Goal: Task Accomplishment & Management: Manage account settings

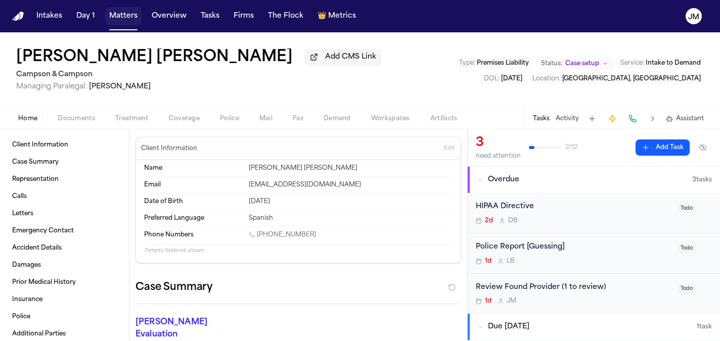
click at [127, 14] on button "Matters" at bounding box center [123, 16] width 36 height 18
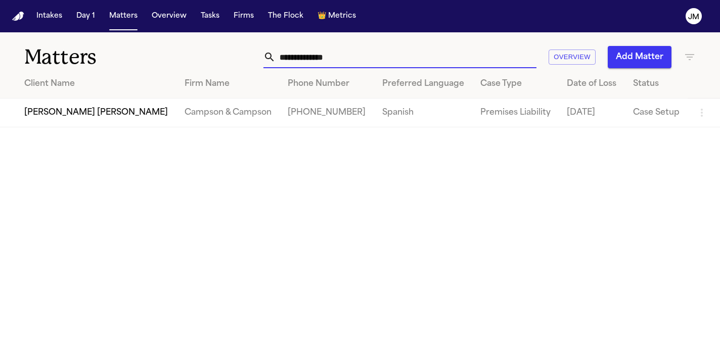
click at [335, 48] on input "**********" at bounding box center [406, 57] width 261 height 22
click at [322, 57] on input "text" at bounding box center [406, 57] width 261 height 22
click at [357, 60] on input "text" at bounding box center [406, 57] width 261 height 22
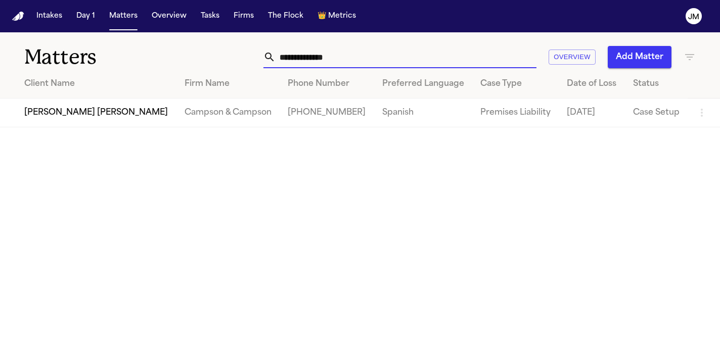
click at [357, 60] on input "text" at bounding box center [406, 57] width 261 height 22
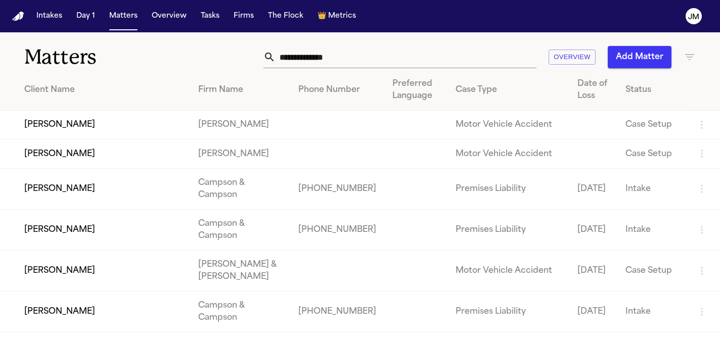
click at [685, 58] on icon "button" at bounding box center [690, 57] width 12 height 12
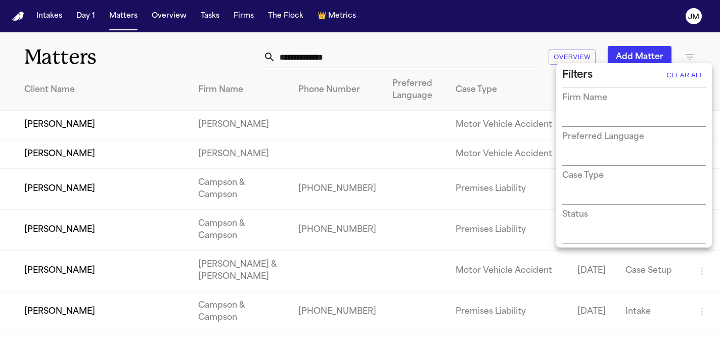
click at [573, 116] on input "text" at bounding box center [626, 119] width 128 height 14
type input "****"
click at [577, 144] on li "Dang Law Group" at bounding box center [634, 140] width 144 height 18
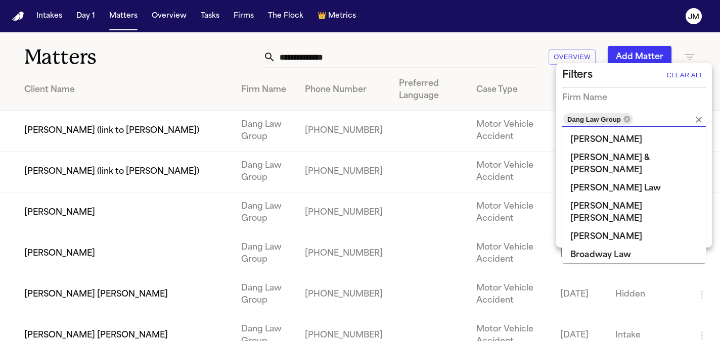
scroll to position [104, 0]
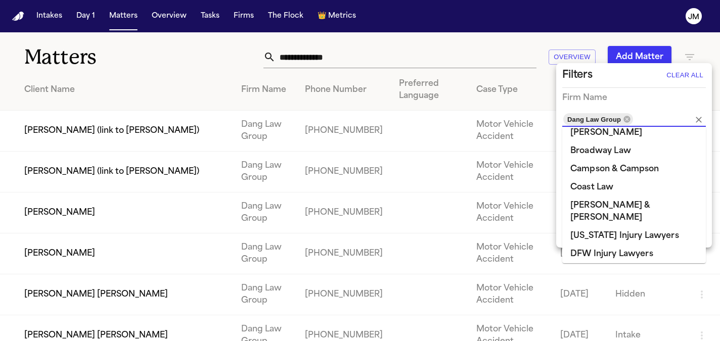
click at [523, 79] on div at bounding box center [360, 170] width 720 height 341
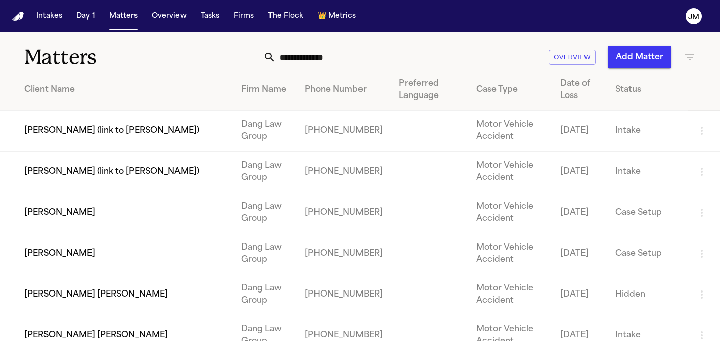
click at [143, 60] on h1 "Matters" at bounding box center [116, 56] width 185 height 25
click at [356, 56] on input "text" at bounding box center [406, 57] width 261 height 22
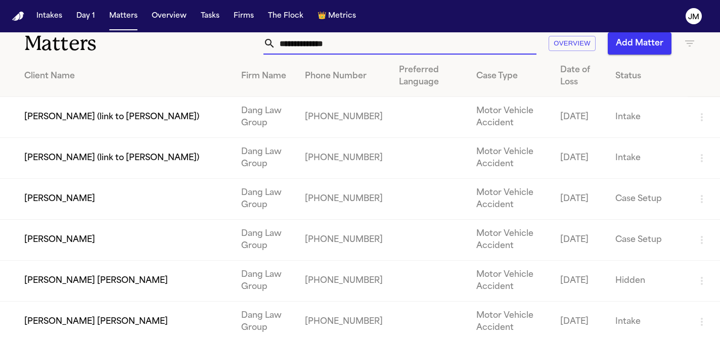
scroll to position [0, 0]
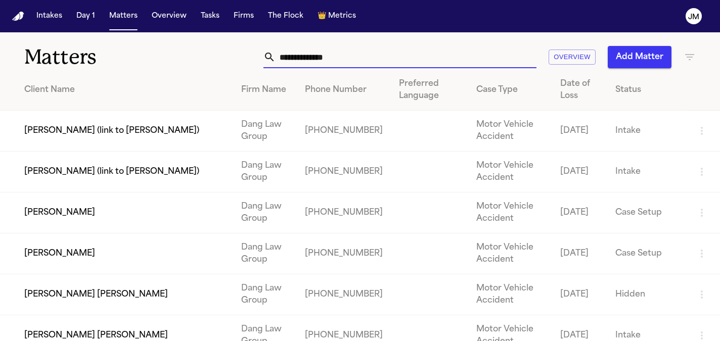
click at [689, 58] on icon "button" at bounding box center [690, 57] width 12 height 12
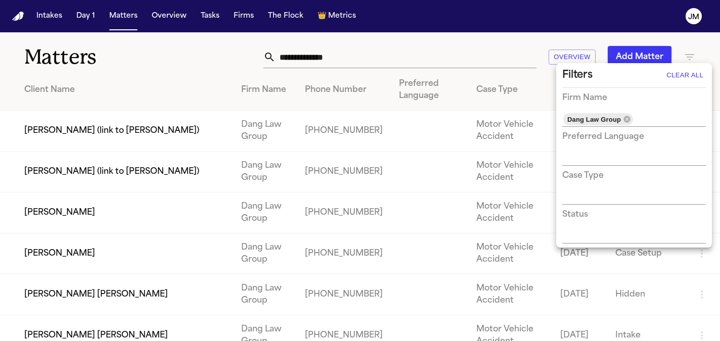
click at [700, 46] on div at bounding box center [360, 170] width 720 height 341
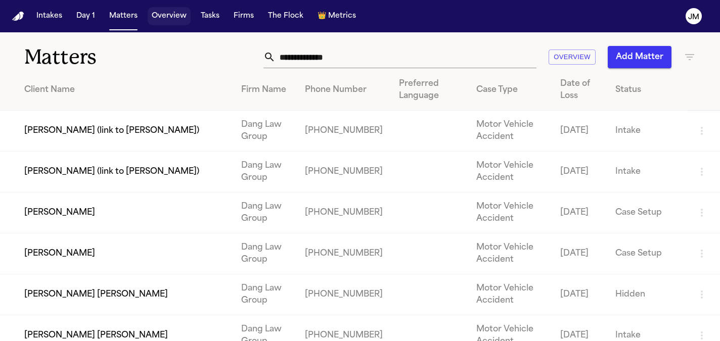
click at [162, 19] on button "Overview" at bounding box center [169, 16] width 43 height 18
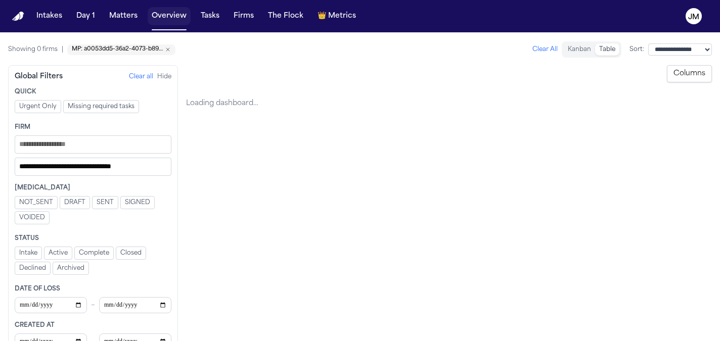
select select "**********"
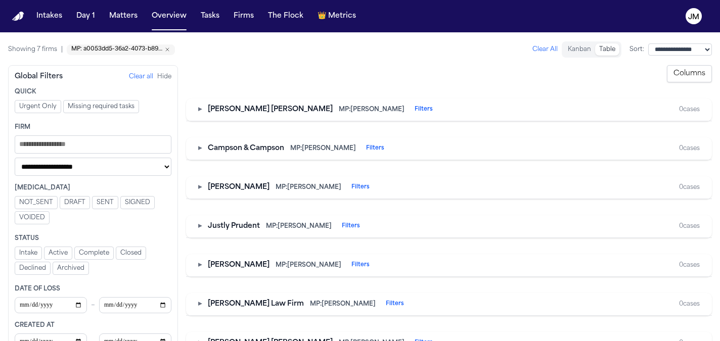
click at [149, 166] on select "**********" at bounding box center [93, 167] width 157 height 18
select select "Managing paralegal"
click at [15, 158] on select "**********" at bounding box center [93, 167] width 157 height 18
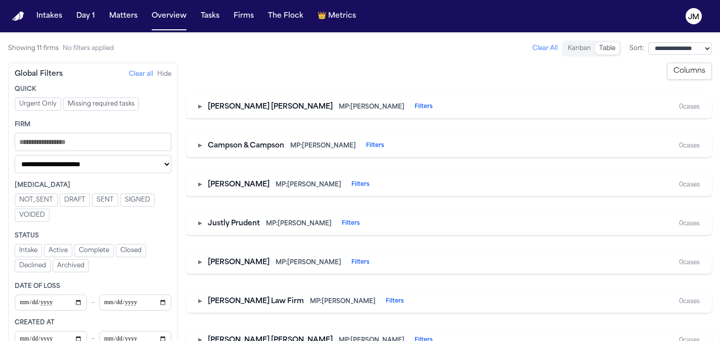
click at [46, 146] on input "Filters" at bounding box center [93, 142] width 157 height 18
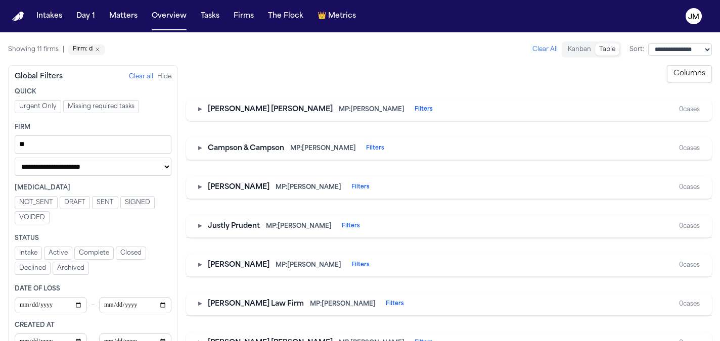
type input "*"
type input "****"
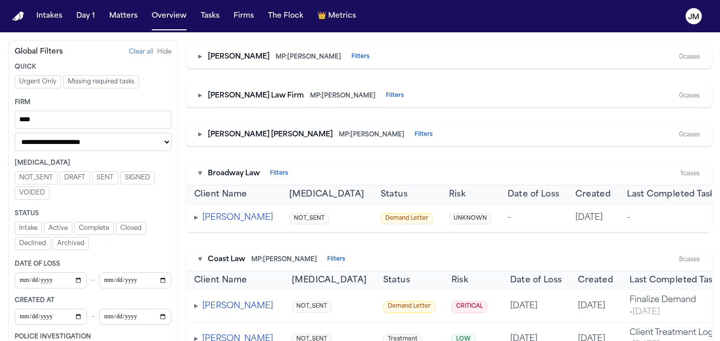
scroll to position [206, 0]
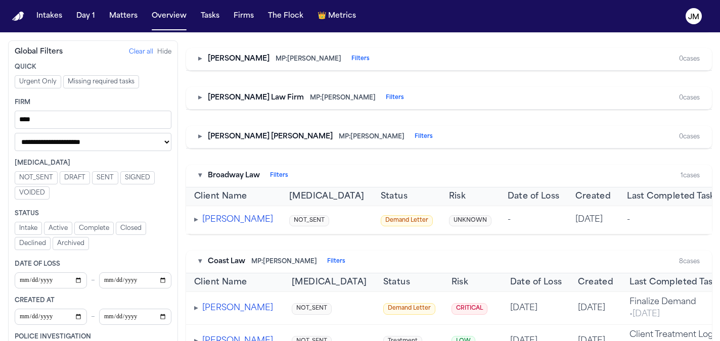
click at [106, 118] on input "****" at bounding box center [93, 120] width 157 height 18
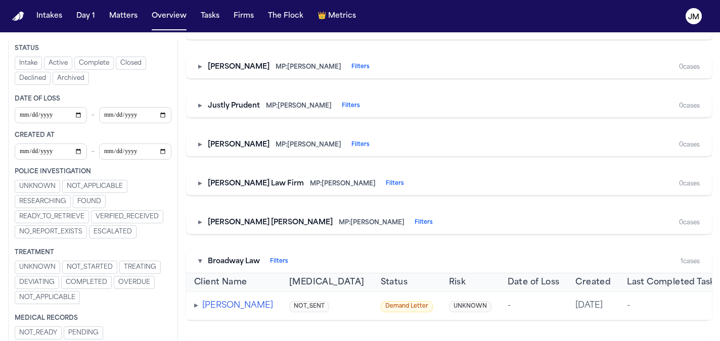
scroll to position [0, 0]
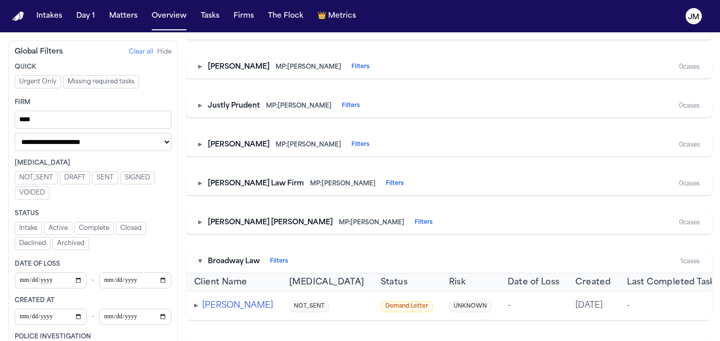
click at [135, 139] on select "**********" at bounding box center [93, 142] width 157 height 18
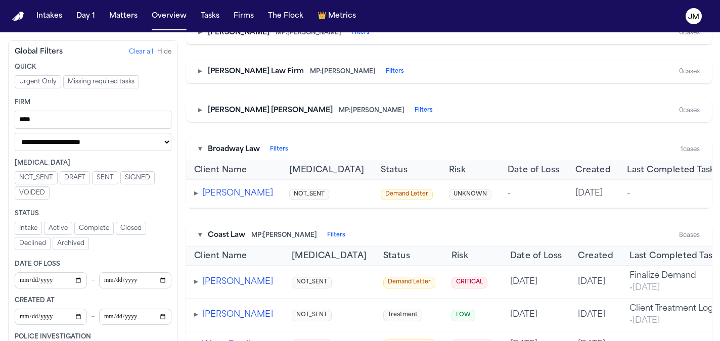
scroll to position [245, 0]
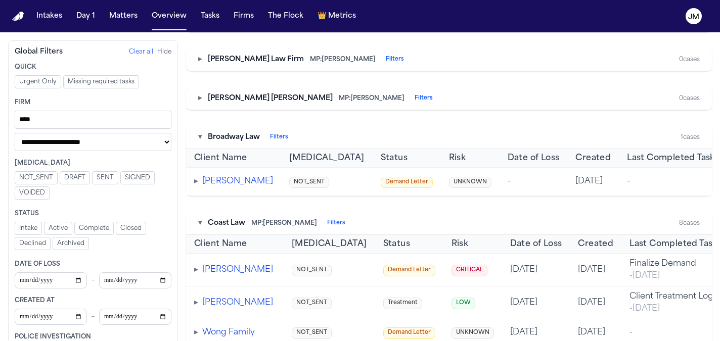
click at [200, 140] on button "▾" at bounding box center [200, 137] width 4 height 10
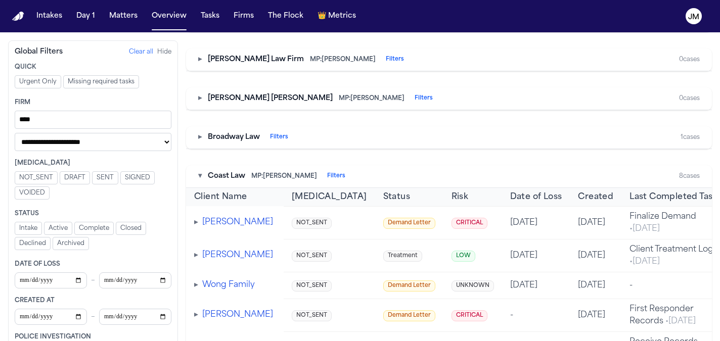
click at [198, 179] on button "▾" at bounding box center [200, 176] width 4 height 10
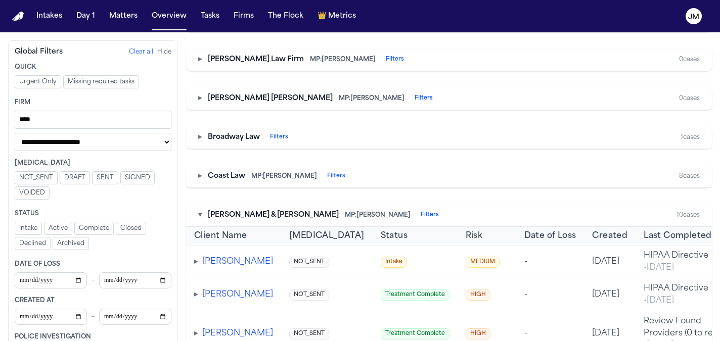
click at [197, 219] on div "▾ [PERSON_NAME] & [PERSON_NAME]: [PERSON_NAME] Filters 10 cases" at bounding box center [449, 215] width 526 height 23
click at [200, 217] on button "▾" at bounding box center [200, 215] width 4 height 10
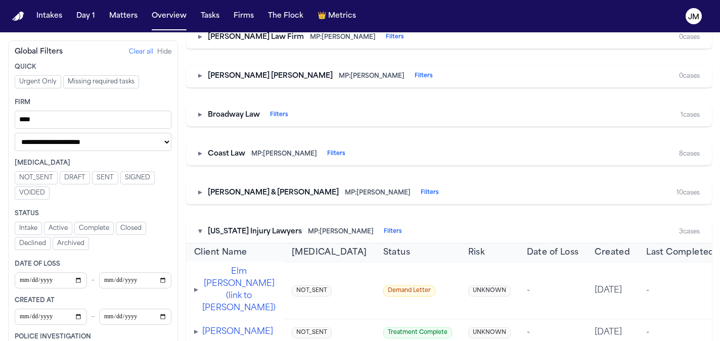
scroll to position [271, 0]
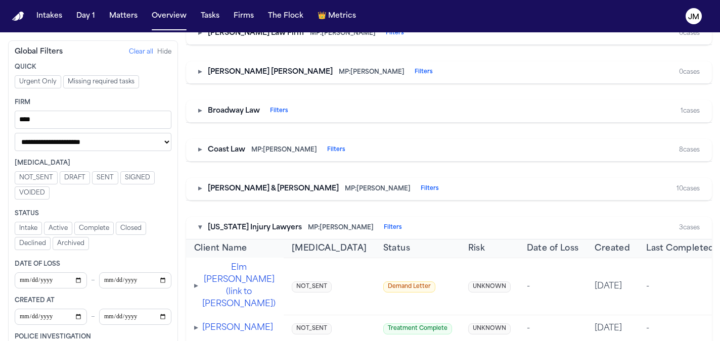
click at [202, 229] on div "▾ [US_STATE] Injury Lawyers MP: [PERSON_NAME] Filters" at bounding box center [300, 228] width 204 height 10
click at [200, 228] on button "▾" at bounding box center [200, 228] width 4 height 10
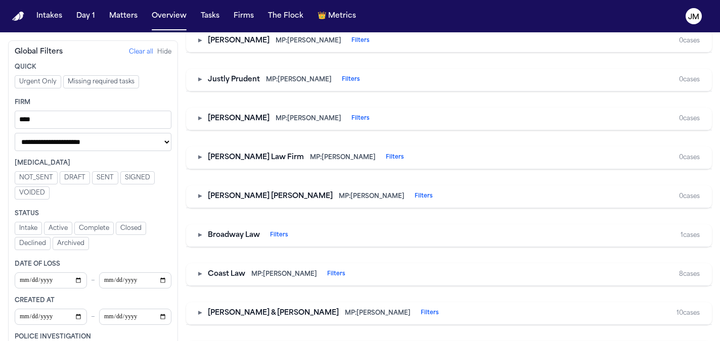
scroll to position [152, 0]
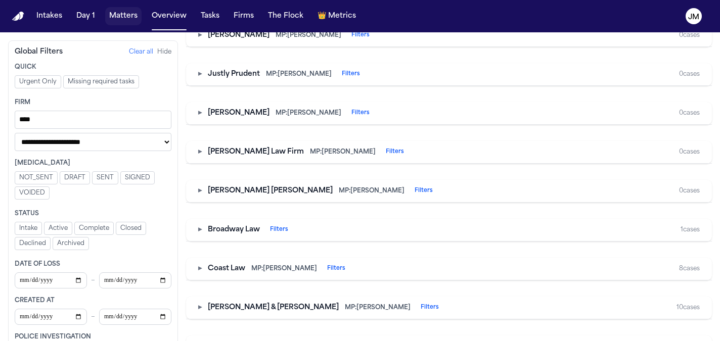
click at [130, 18] on button "Matters" at bounding box center [123, 16] width 36 height 18
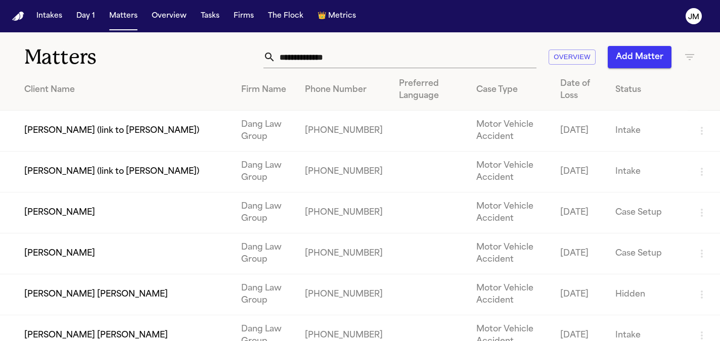
click at [577, 92] on div "Date of Loss" at bounding box center [579, 90] width 39 height 24
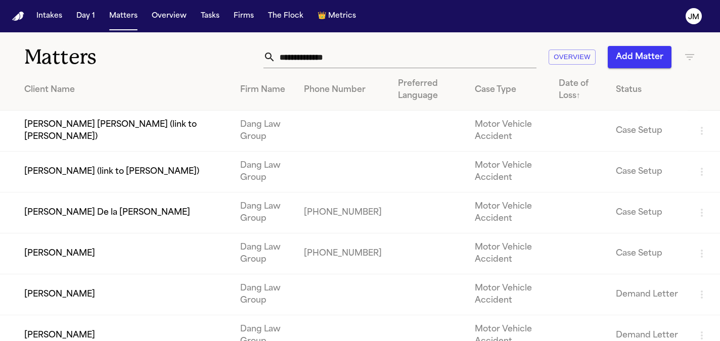
click at [572, 92] on div "Date of Loss ↑" at bounding box center [579, 90] width 41 height 24
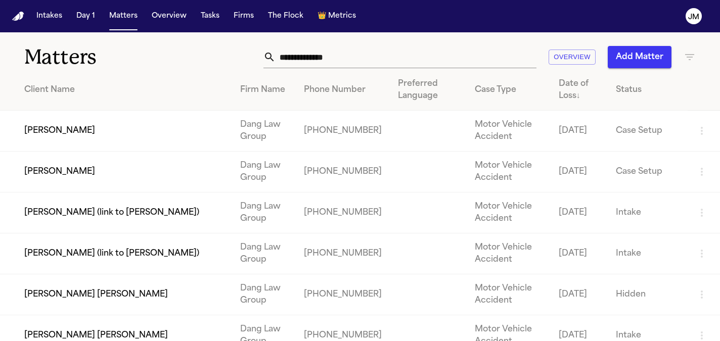
click at [640, 89] on div "Status" at bounding box center [648, 90] width 64 height 12
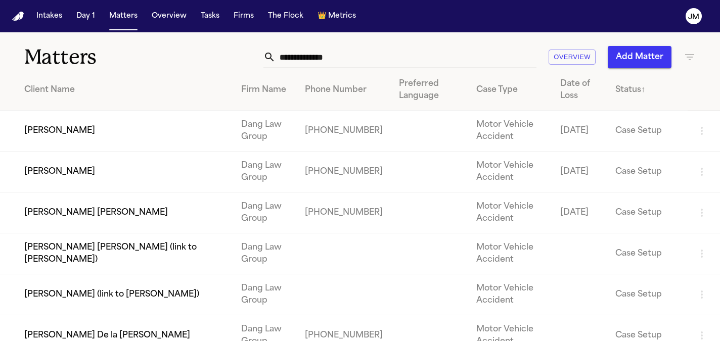
click at [635, 94] on div "Status ↑" at bounding box center [647, 90] width 64 height 12
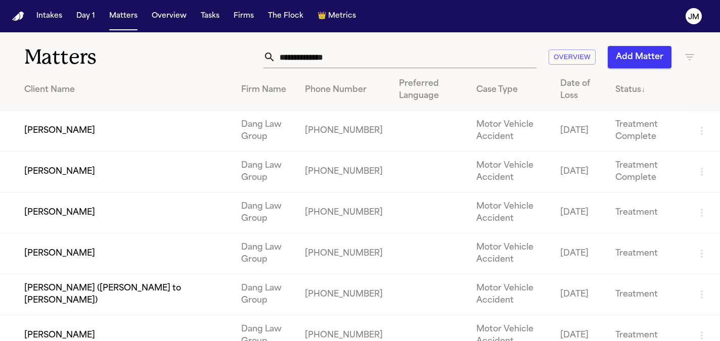
click at [572, 85] on div "Date of Loss" at bounding box center [579, 90] width 39 height 24
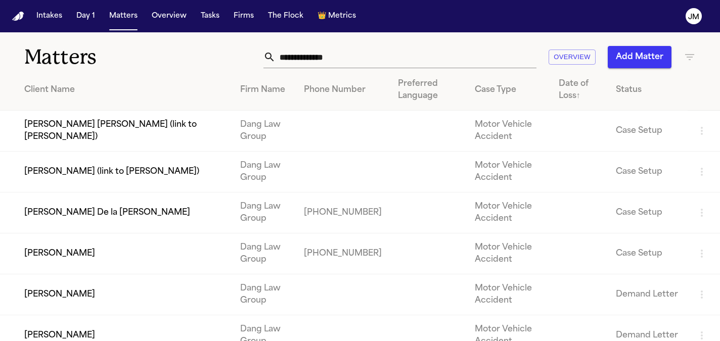
click at [572, 85] on div "Date of Loss ↑" at bounding box center [579, 90] width 41 height 24
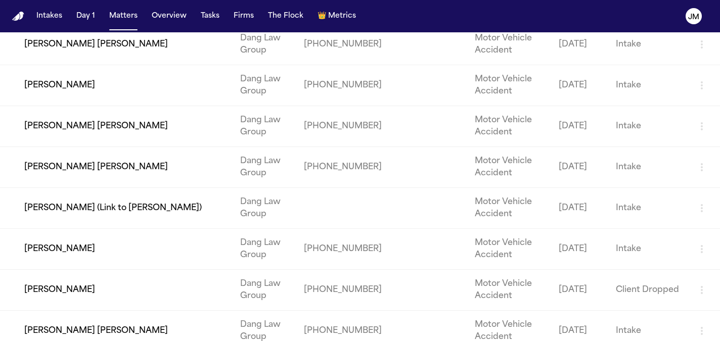
scroll to position [331, 0]
